Goal: Download file/media

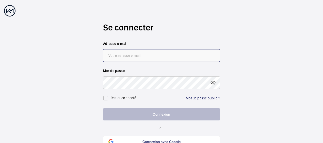
type input "[EMAIL_ADDRESS][DOMAIN_NAME]"
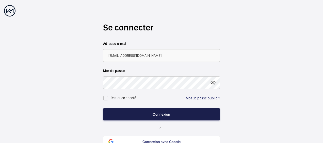
click at [164, 115] on button "Connexion" at bounding box center [161, 115] width 117 height 12
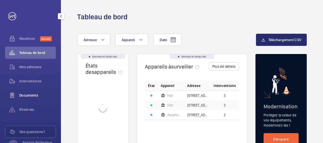
click at [28, 93] on span "Documents" at bounding box center [37, 95] width 37 height 5
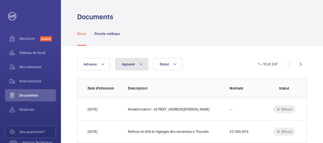
click at [141, 63] on mat-icon at bounding box center [141, 64] width 4 height 6
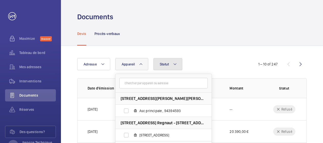
click at [176, 64] on mat-icon at bounding box center [175, 64] width 4 height 6
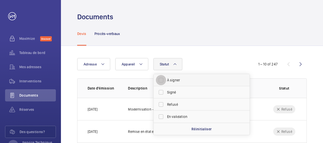
click at [160, 80] on input "À signer" at bounding box center [161, 80] width 10 height 10
checkbox input "true"
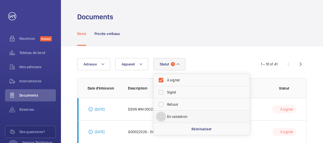
click at [161, 116] on input "En validation" at bounding box center [161, 117] width 10 height 10
checkbox input "true"
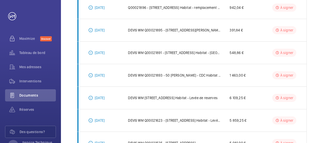
scroll to position [178, 0]
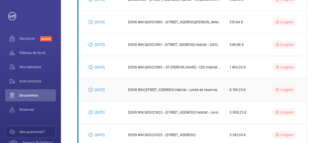
click at [149, 92] on td "DEVIS WM [STREET_ADDRESS] Habitat - Levée de reserves" at bounding box center [171, 90] width 102 height 23
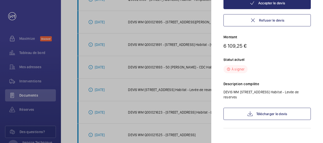
scroll to position [82, 0]
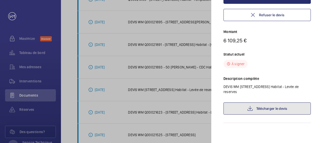
click at [272, 107] on link "Télécharger le devis" at bounding box center [267, 109] width 87 height 12
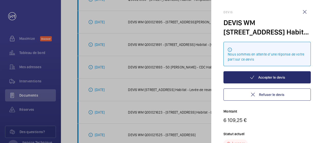
scroll to position [0, 0]
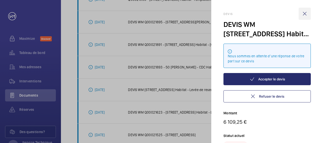
click at [305, 15] on wm-front-icon-button at bounding box center [305, 14] width 12 height 12
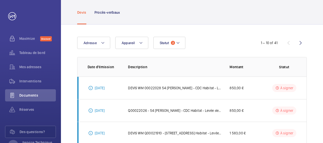
scroll to position [51, 0]
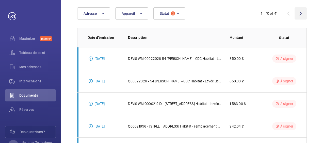
click at [302, 14] on wm-front-icon-button at bounding box center [301, 13] width 12 height 12
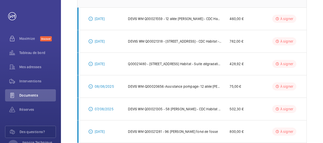
scroll to position [14, 0]
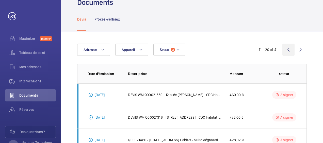
click at [287, 51] on wm-front-icon-button at bounding box center [289, 50] width 12 height 12
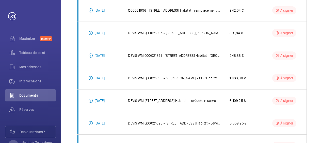
scroll to position [192, 0]
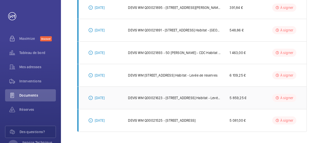
click at [172, 97] on p "DEVIS WM Q00021623 - [STREET_ADDRESS] Habitat - Levée de reserves" at bounding box center [175, 98] width 94 height 5
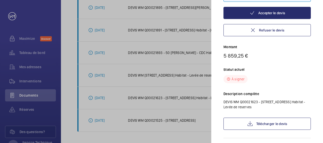
scroll to position [76, 0]
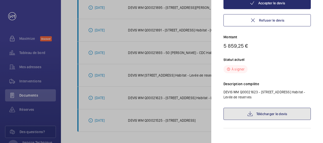
click at [256, 113] on link "Télécharger le devis" at bounding box center [267, 114] width 87 height 12
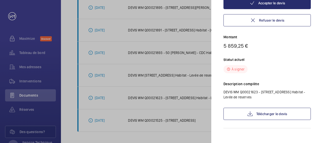
click at [182, 80] on div at bounding box center [161, 71] width 323 height 143
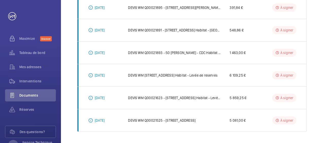
scroll to position [0, 0]
click at [137, 119] on p "DEVIS WM Q00021525 - [STREET_ADDRESS]" at bounding box center [162, 120] width 68 height 5
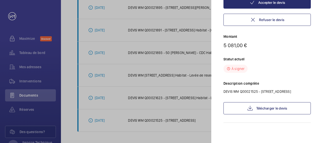
scroll to position [82, 0]
click at [190, 92] on div at bounding box center [161, 71] width 323 height 143
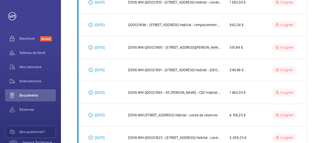
scroll to position [192, 0]
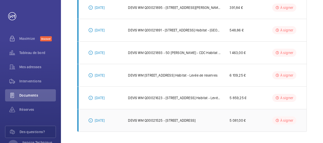
click at [177, 118] on p "DEVIS WM Q00021525 - [STREET_ADDRESS]" at bounding box center [162, 120] width 68 height 5
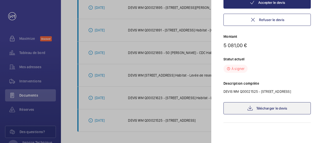
scroll to position [82, 0]
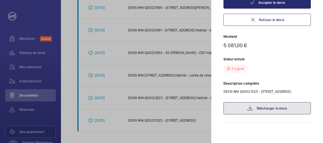
click at [261, 111] on link "Télécharger le devis" at bounding box center [267, 108] width 87 height 12
